Goal: Task Accomplishment & Management: Manage account settings

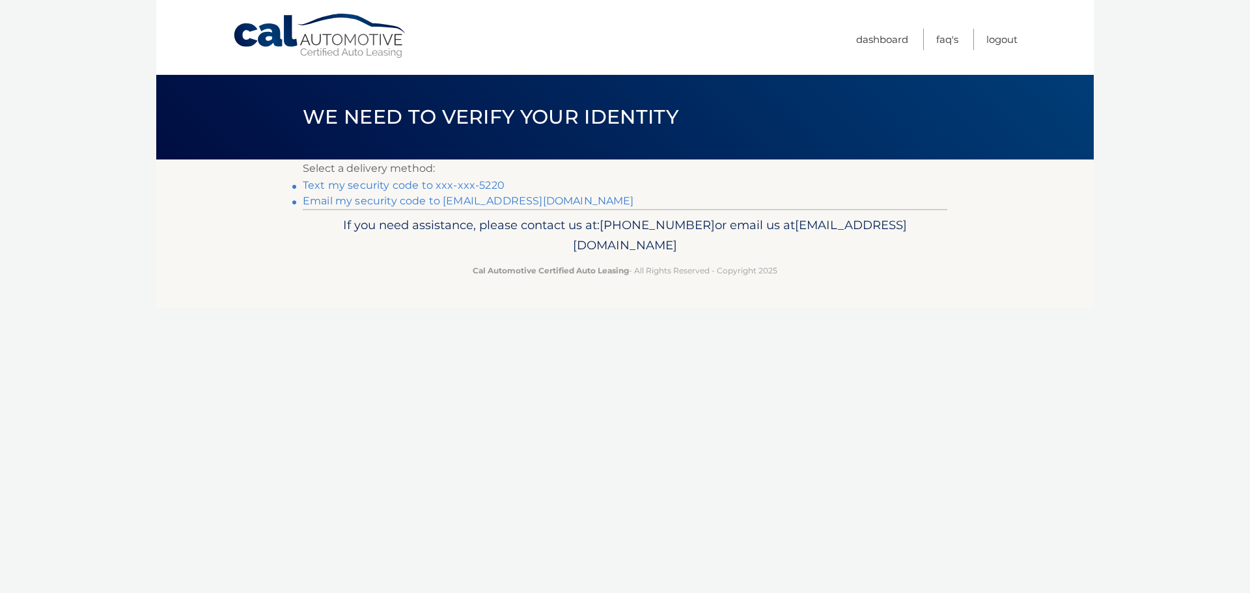
click at [456, 186] on link "Text my security code to xxx-xxx-5220" at bounding box center [404, 185] width 202 height 12
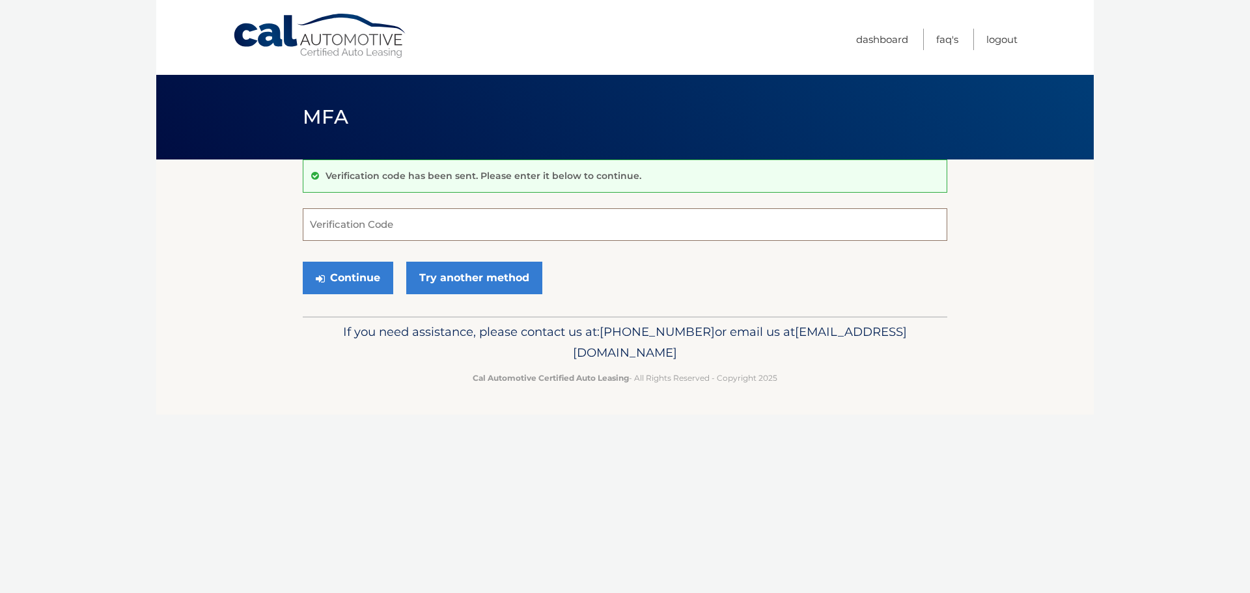
click at [385, 225] on input "Verification Code" at bounding box center [625, 224] width 644 height 33
type input "175212"
click at [357, 272] on button "Continue" at bounding box center [348, 278] width 90 height 33
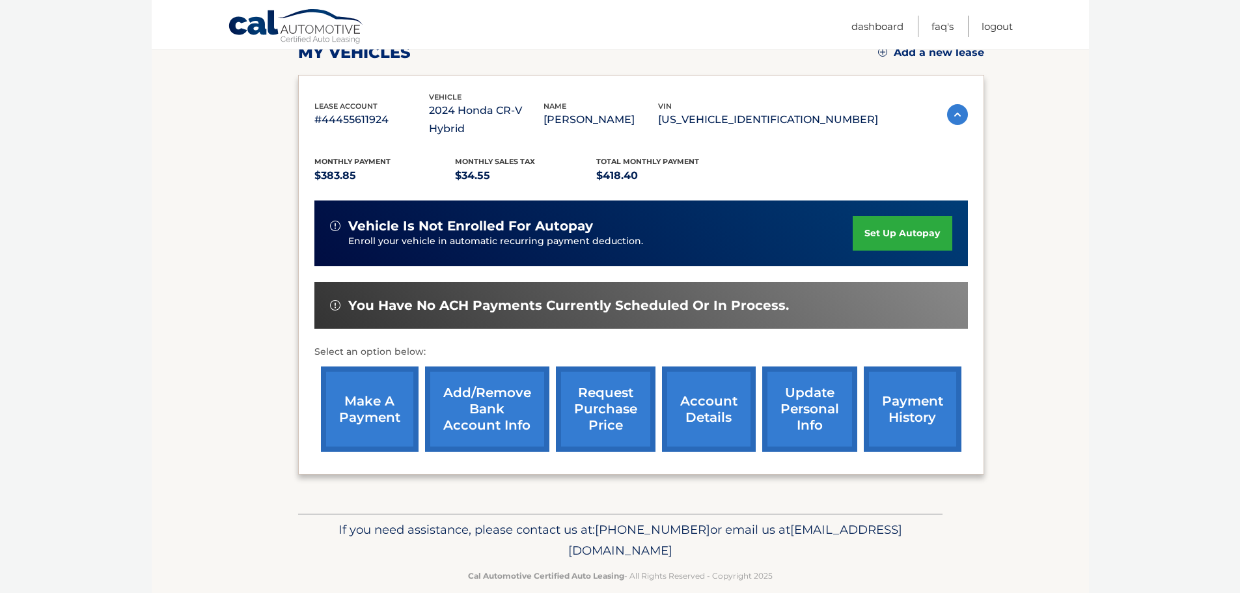
scroll to position [195, 0]
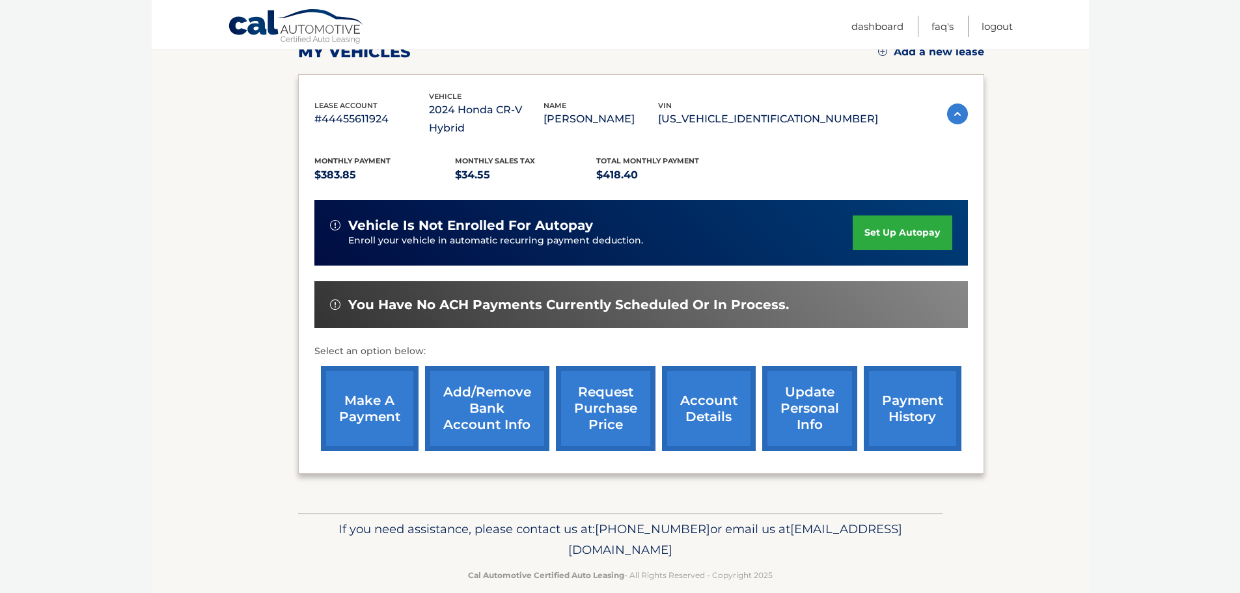
click at [372, 383] on link "make a payment" at bounding box center [370, 408] width 98 height 85
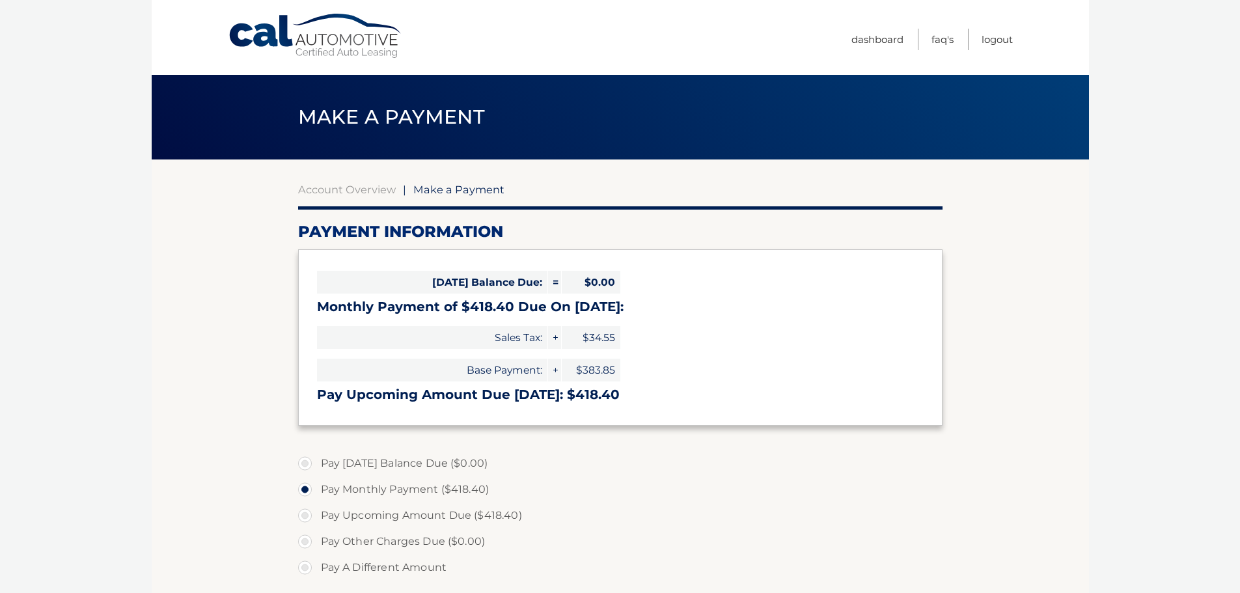
select select "NjQxZGMyZDUtZDAwNi00MGIxLTg5MDQtZGNhZTAzNmRhZTdk"
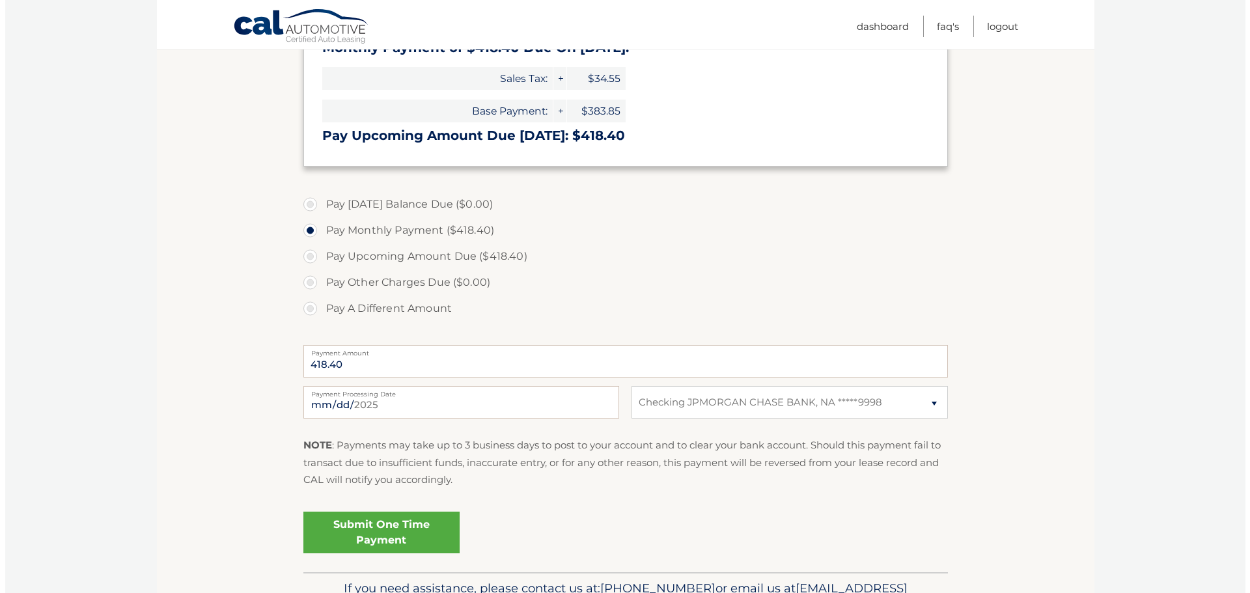
scroll to position [260, 0]
click at [391, 535] on link "Submit One Time Payment" at bounding box center [376, 531] width 156 height 42
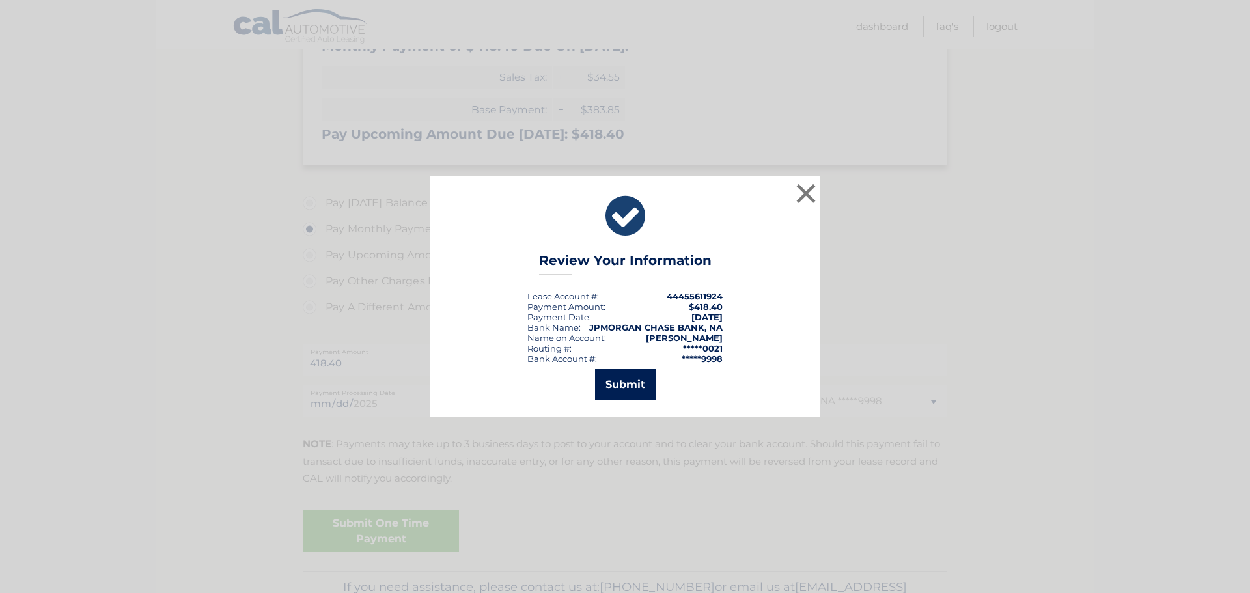
click at [621, 387] on button "Submit" at bounding box center [625, 384] width 61 height 31
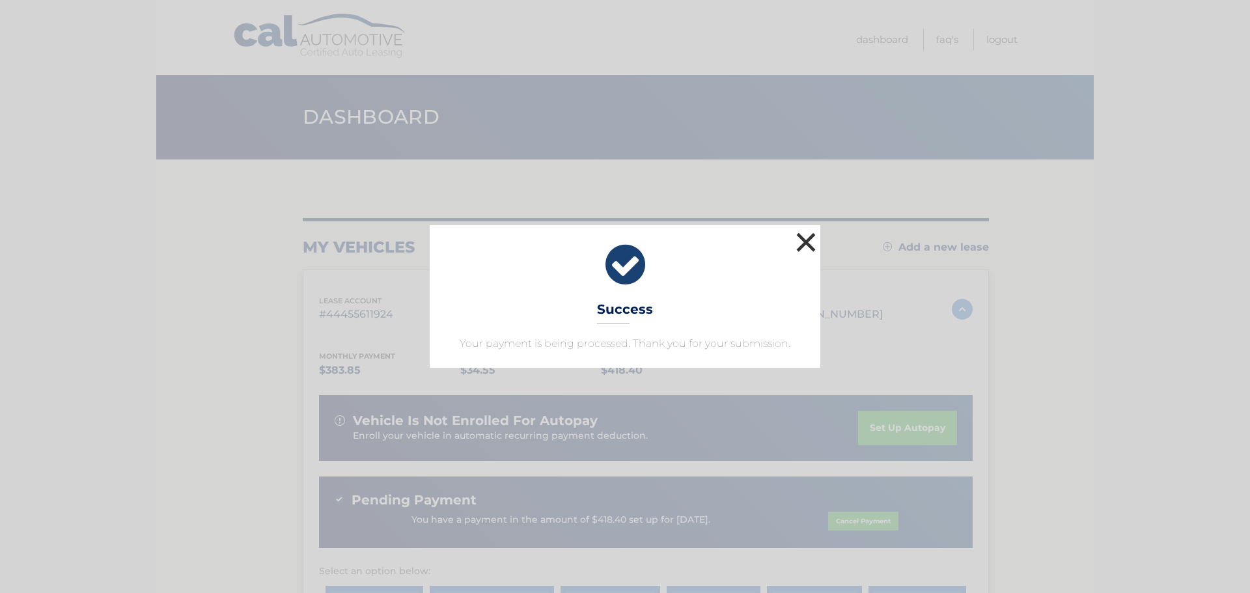
click at [806, 242] on button "×" at bounding box center [806, 242] width 26 height 26
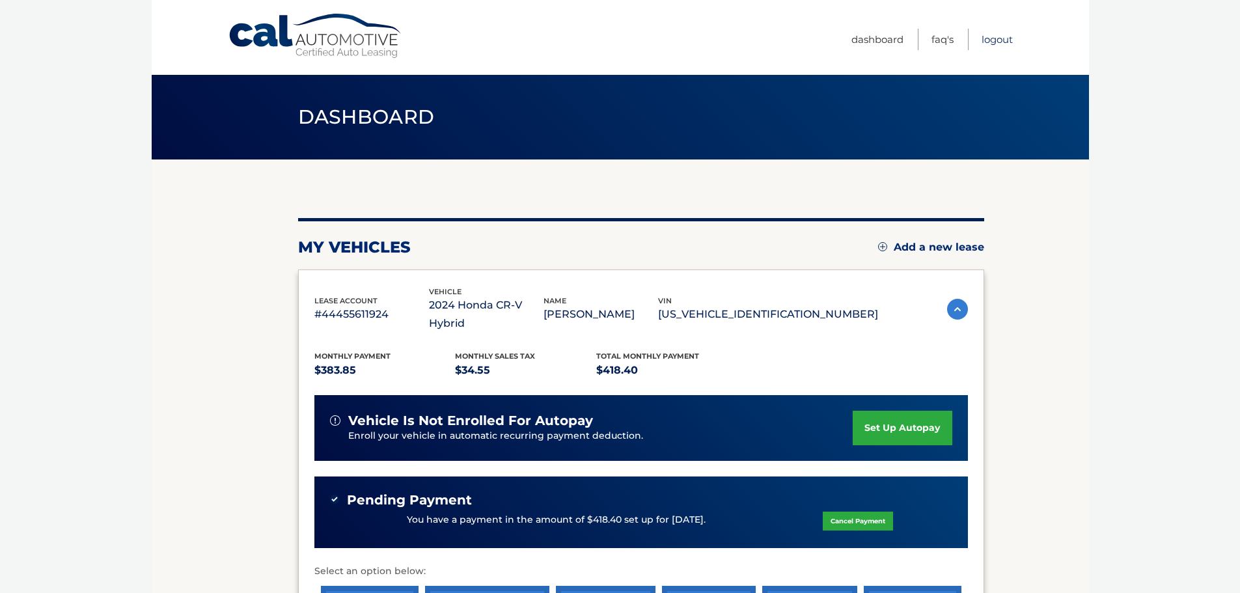
click at [1006, 39] on link "Logout" at bounding box center [997, 39] width 31 height 21
